Goal: Navigation & Orientation: Understand site structure

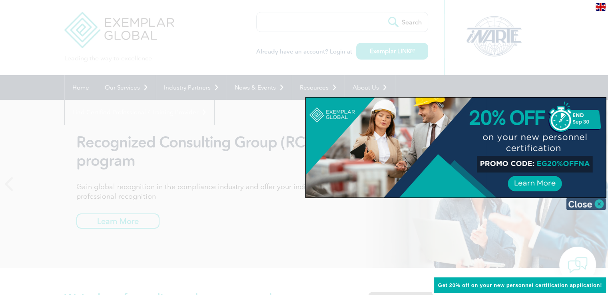
click at [584, 207] on img at bounding box center [586, 204] width 40 height 12
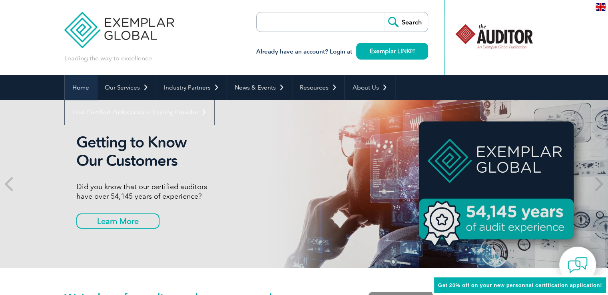
click at [84, 88] on link "Home" at bounding box center [81, 87] width 32 height 25
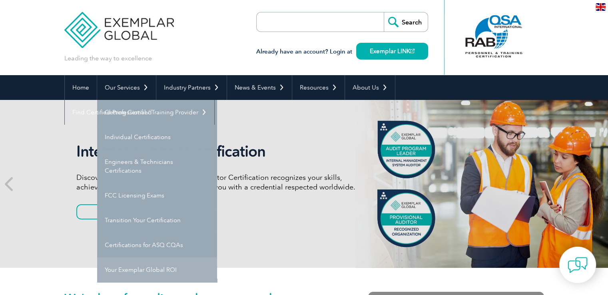
click at [168, 267] on link "Your Exemplar Global ROI" at bounding box center [157, 269] width 120 height 25
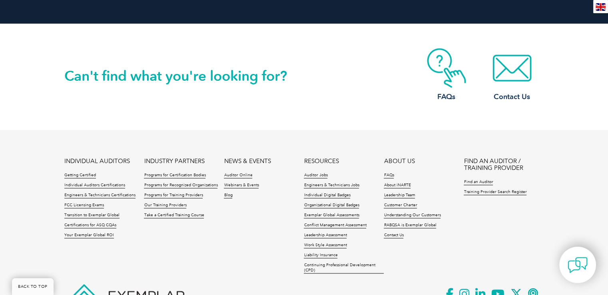
scroll to position [1039, 0]
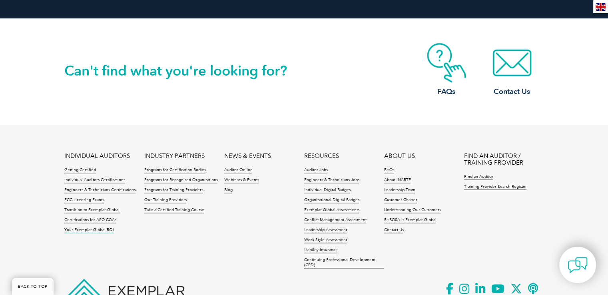
click at [108, 227] on link "Your Exemplar Global ROI" at bounding box center [89, 230] width 50 height 6
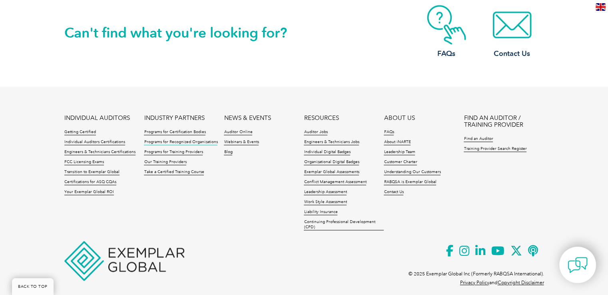
click at [205, 140] on link "Programs for Recognized Organizations" at bounding box center [181, 143] width 74 height 6
click at [184, 130] on link "Programs for Certification Bodies" at bounding box center [175, 133] width 62 height 6
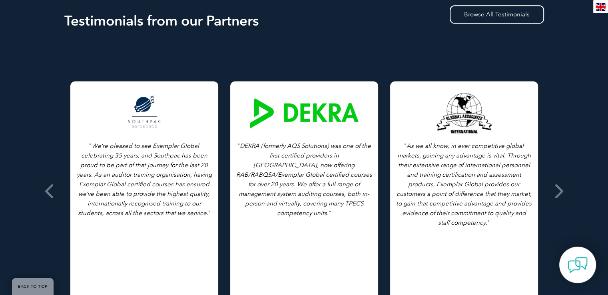
scroll to position [1079, 0]
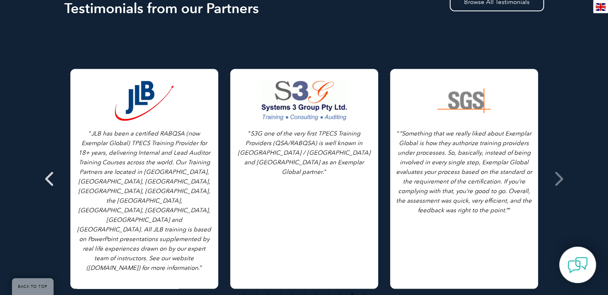
click at [48, 179] on icon at bounding box center [50, 179] width 10 height 0
click at [46, 179] on icon at bounding box center [50, 179] width 10 height 0
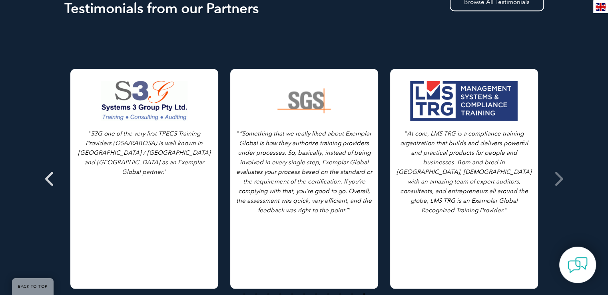
click at [46, 179] on icon at bounding box center [50, 179] width 10 height 0
click at [560, 179] on icon at bounding box center [558, 179] width 10 height 0
